Goal: Navigation & Orientation: Find specific page/section

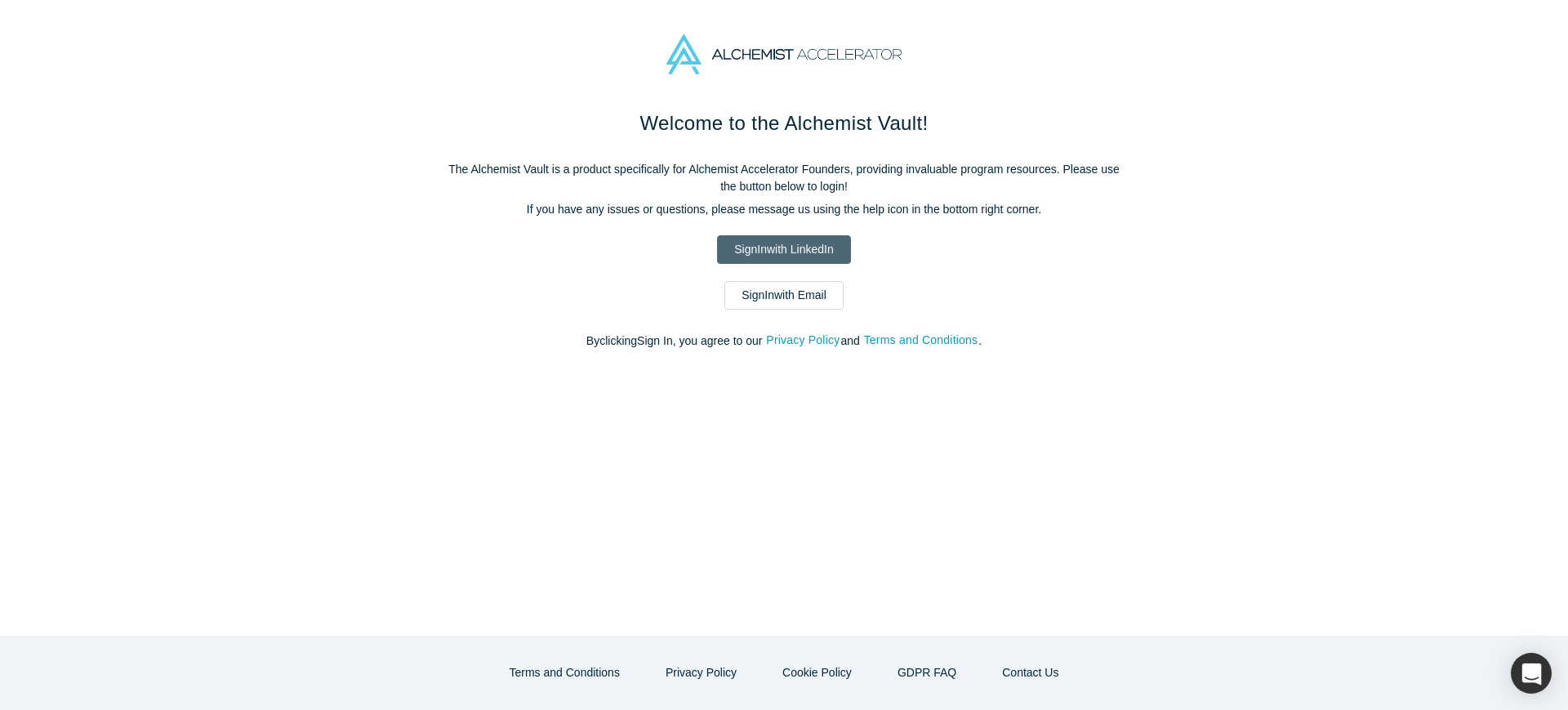
click at [808, 254] on link "Sign In with LinkedIn" at bounding box center [784, 249] width 133 height 28
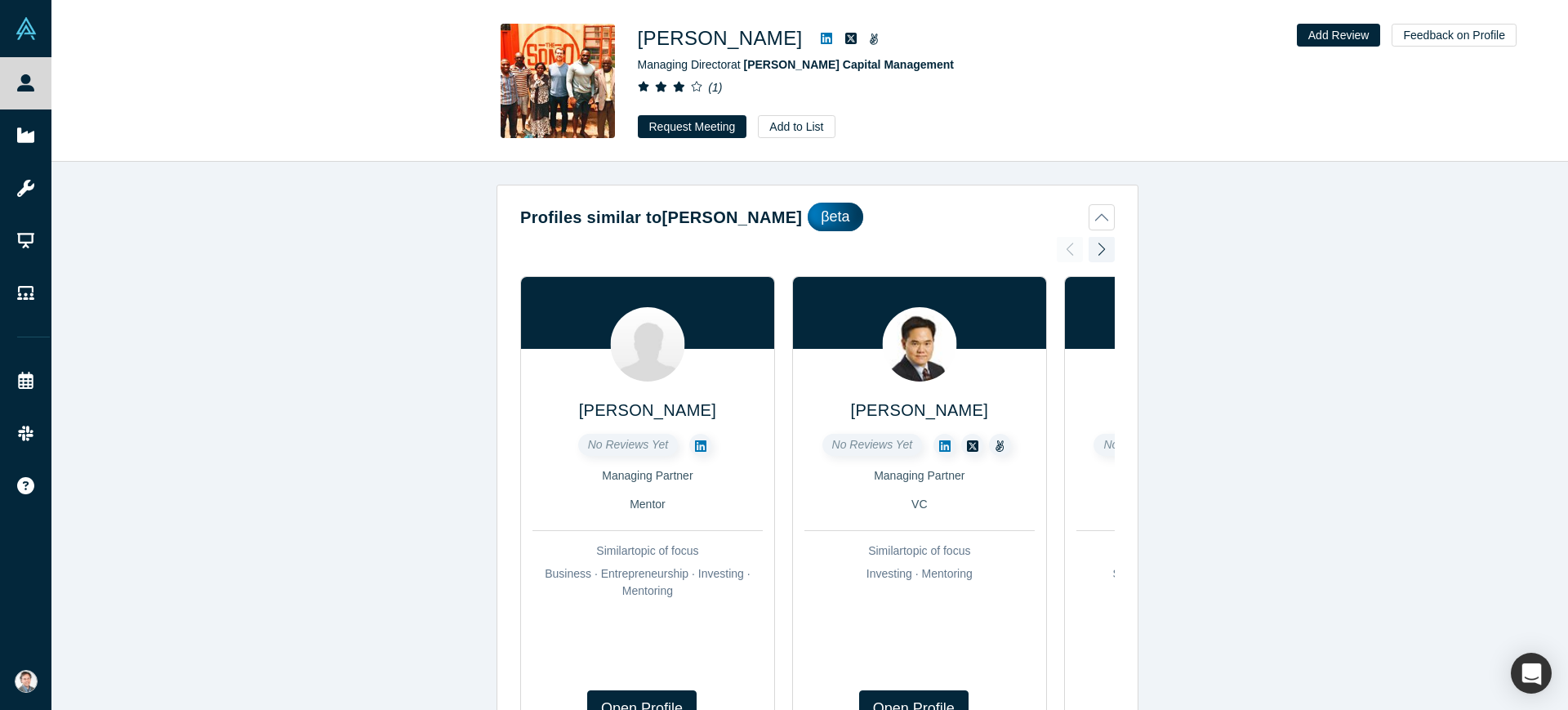
click at [821, 36] on icon at bounding box center [827, 39] width 11 height 13
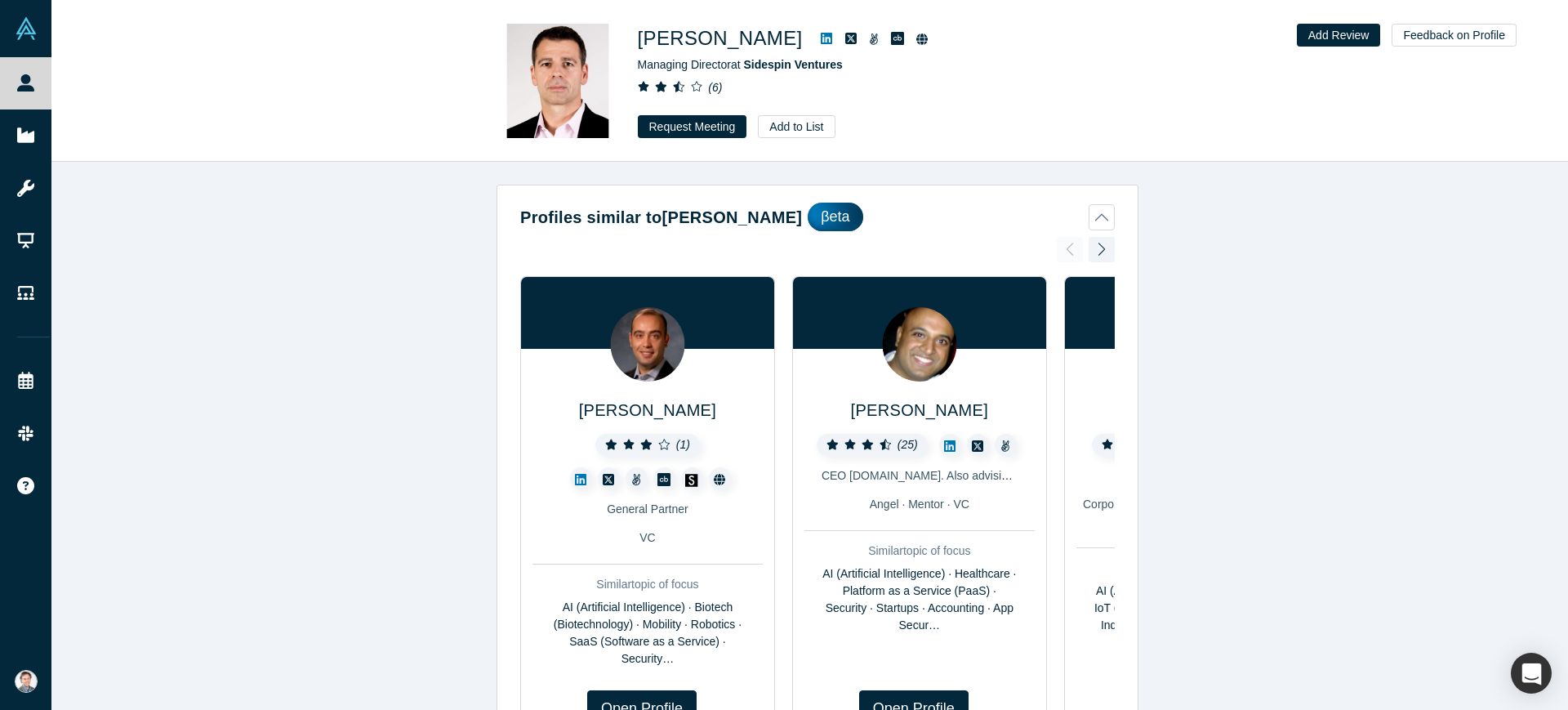
click at [821, 37] on icon at bounding box center [827, 39] width 11 height 11
